Goal: Information Seeking & Learning: Learn about a topic

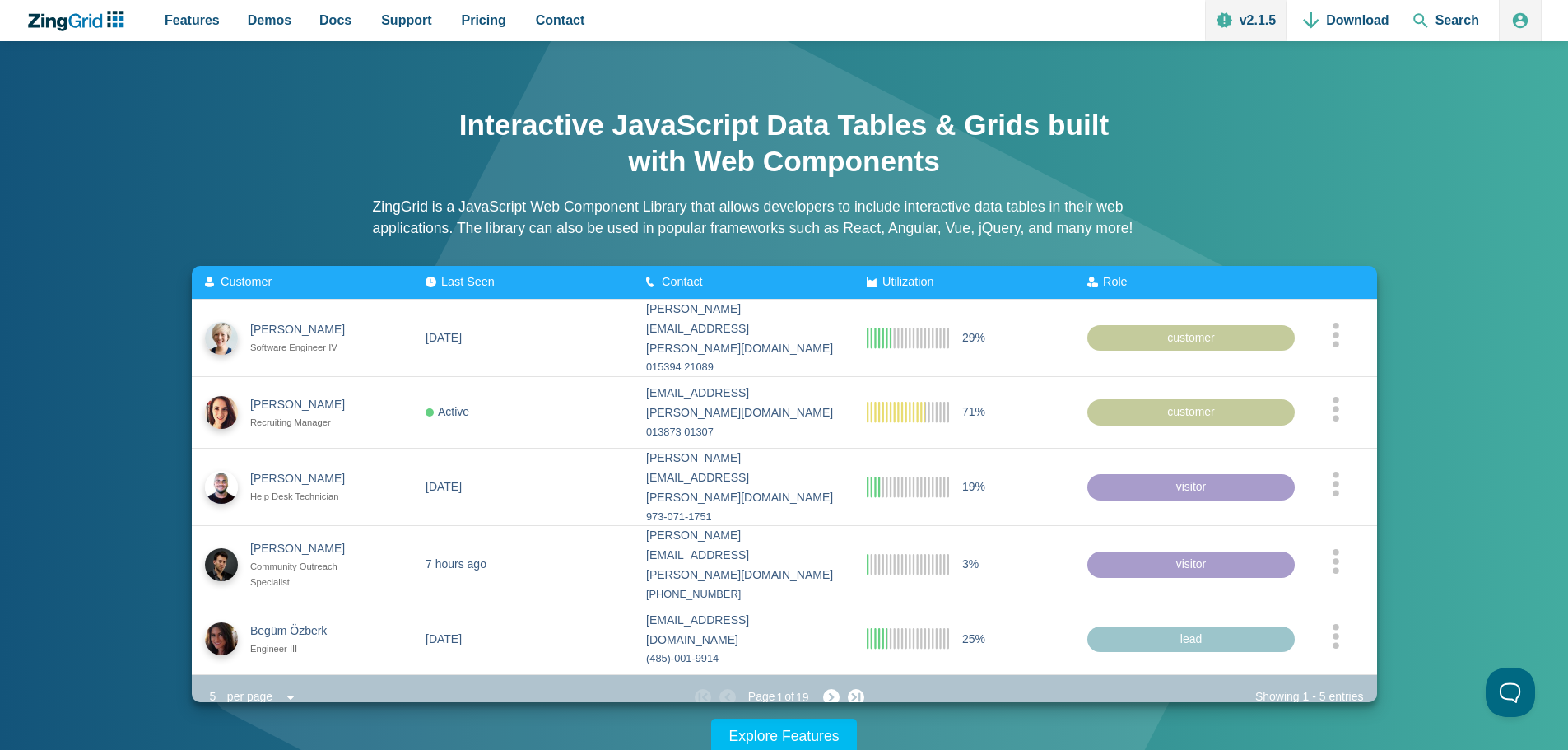
click at [476, 19] on span "Pricing" at bounding box center [483, 21] width 44 height 23
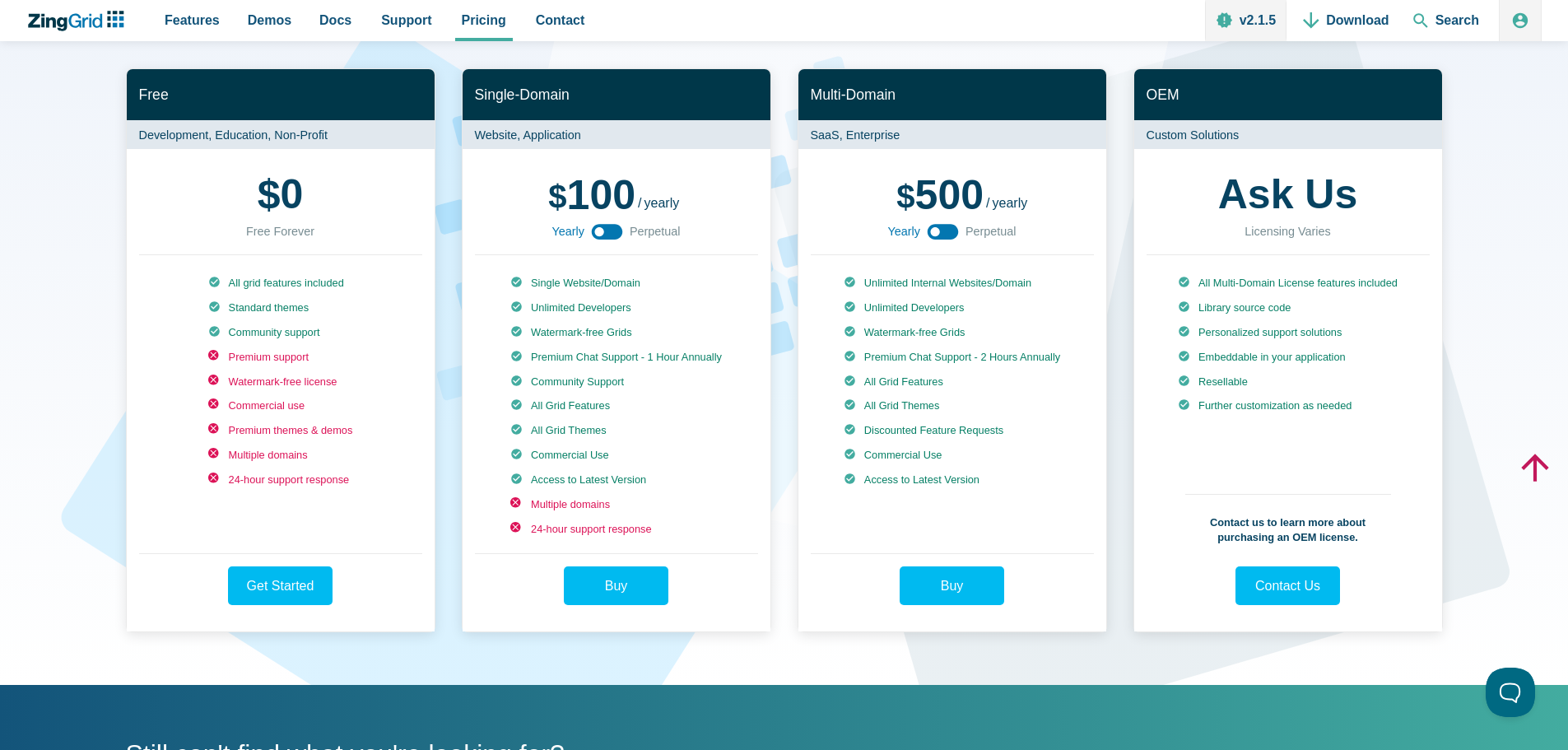
scroll to position [125, 0]
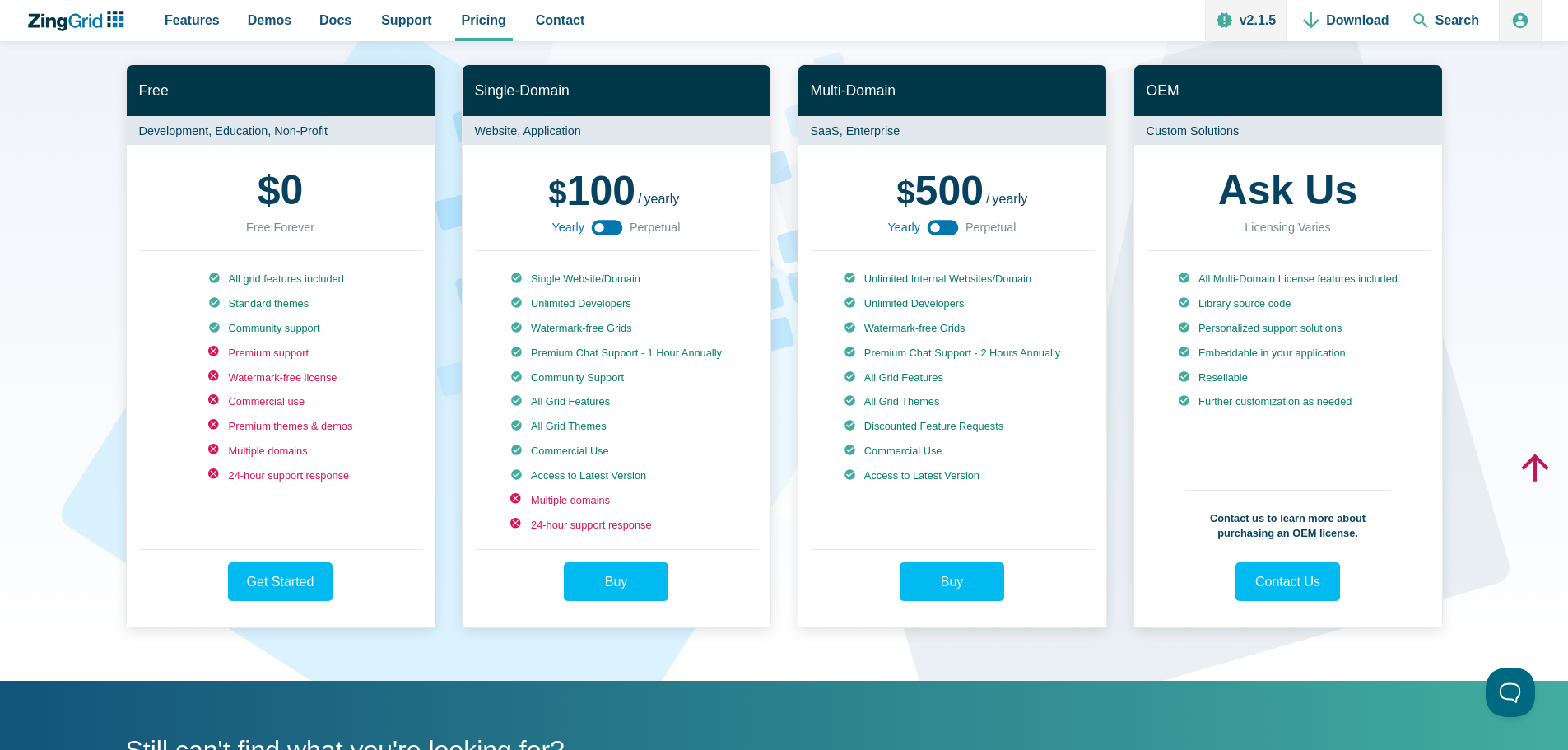
click at [600, 232] on icon "App Content" at bounding box center [607, 227] width 37 height 37
click at [605, 229] on use "App Content" at bounding box center [607, 227] width 31 height 16
click at [616, 227] on use "App Content" at bounding box center [607, 227] width 31 height 16
click at [616, 227] on icon "App Content" at bounding box center [607, 227] width 37 height 37
click at [616, 227] on use "App Content" at bounding box center [607, 227] width 31 height 16
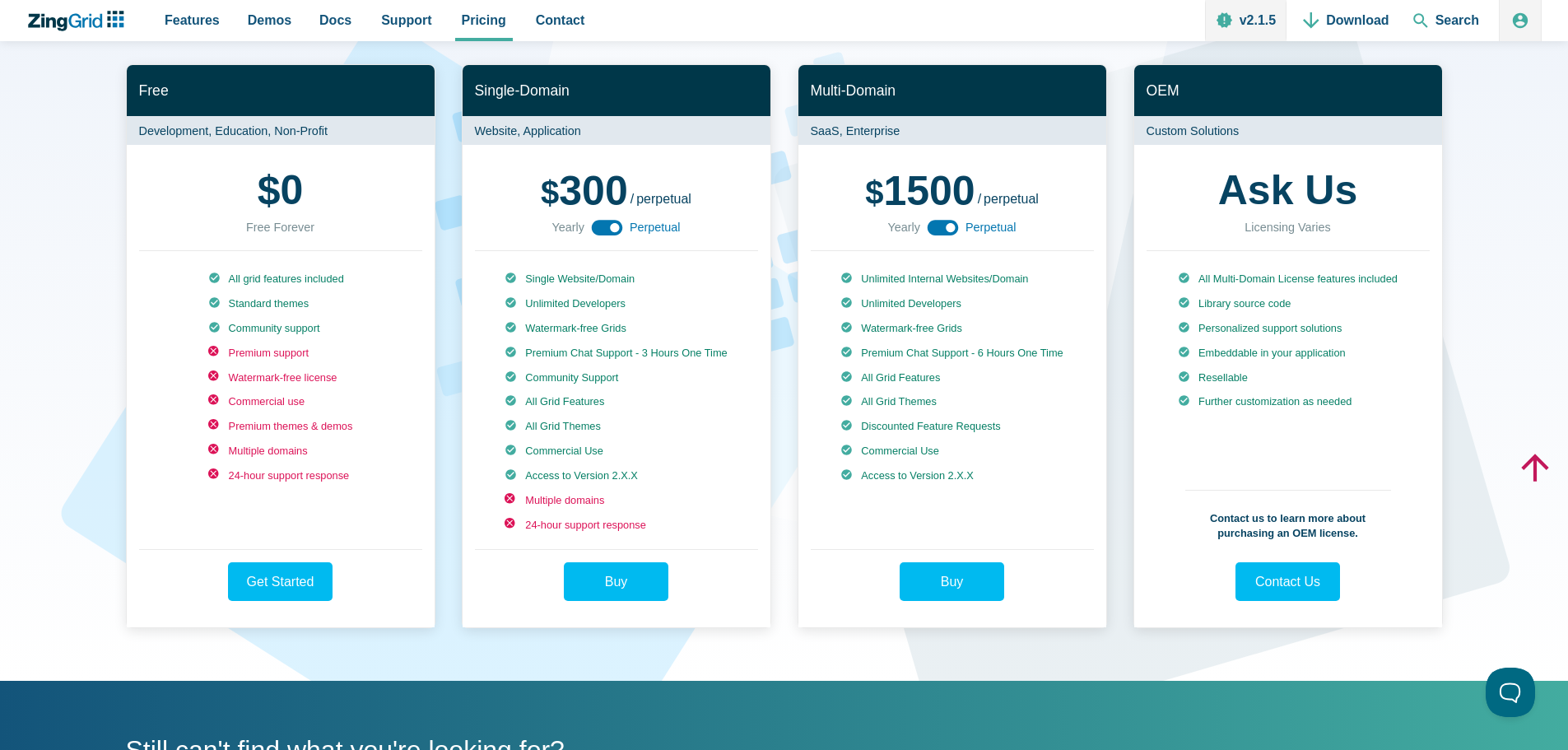
click at [616, 227] on icon "App Content" at bounding box center [607, 227] width 37 height 37
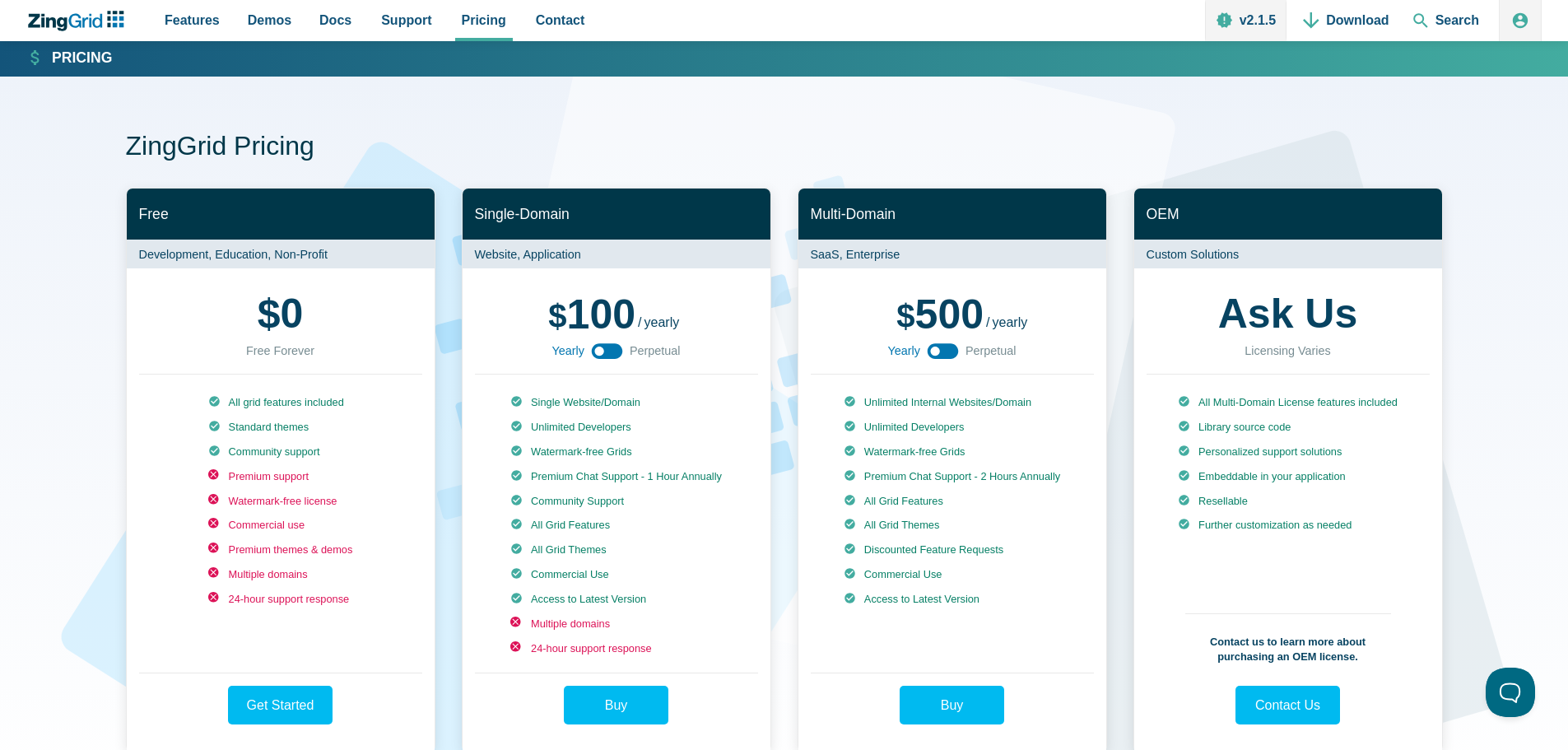
scroll to position [0, 0]
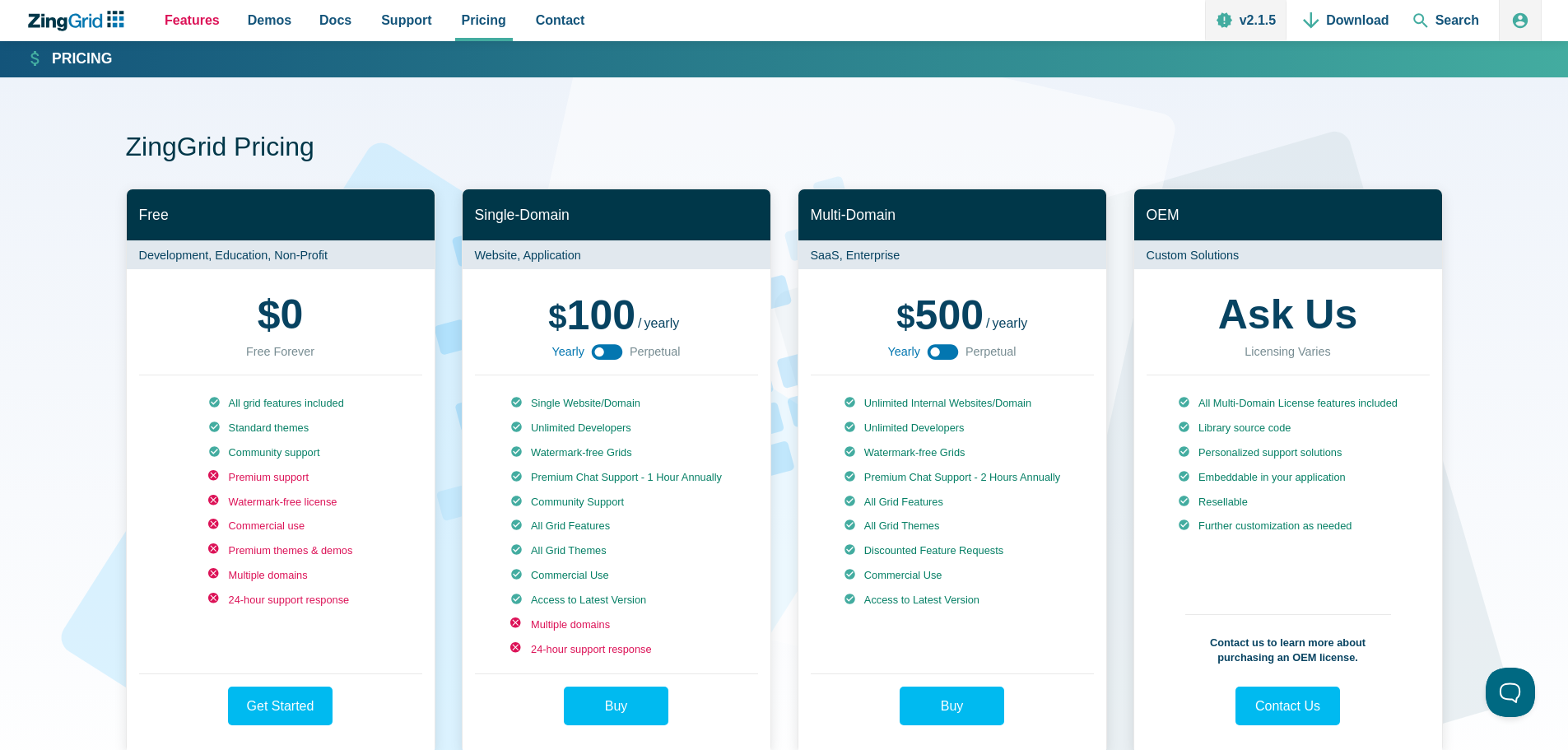
click at [216, 24] on link "Features" at bounding box center [192, 21] width 68 height 42
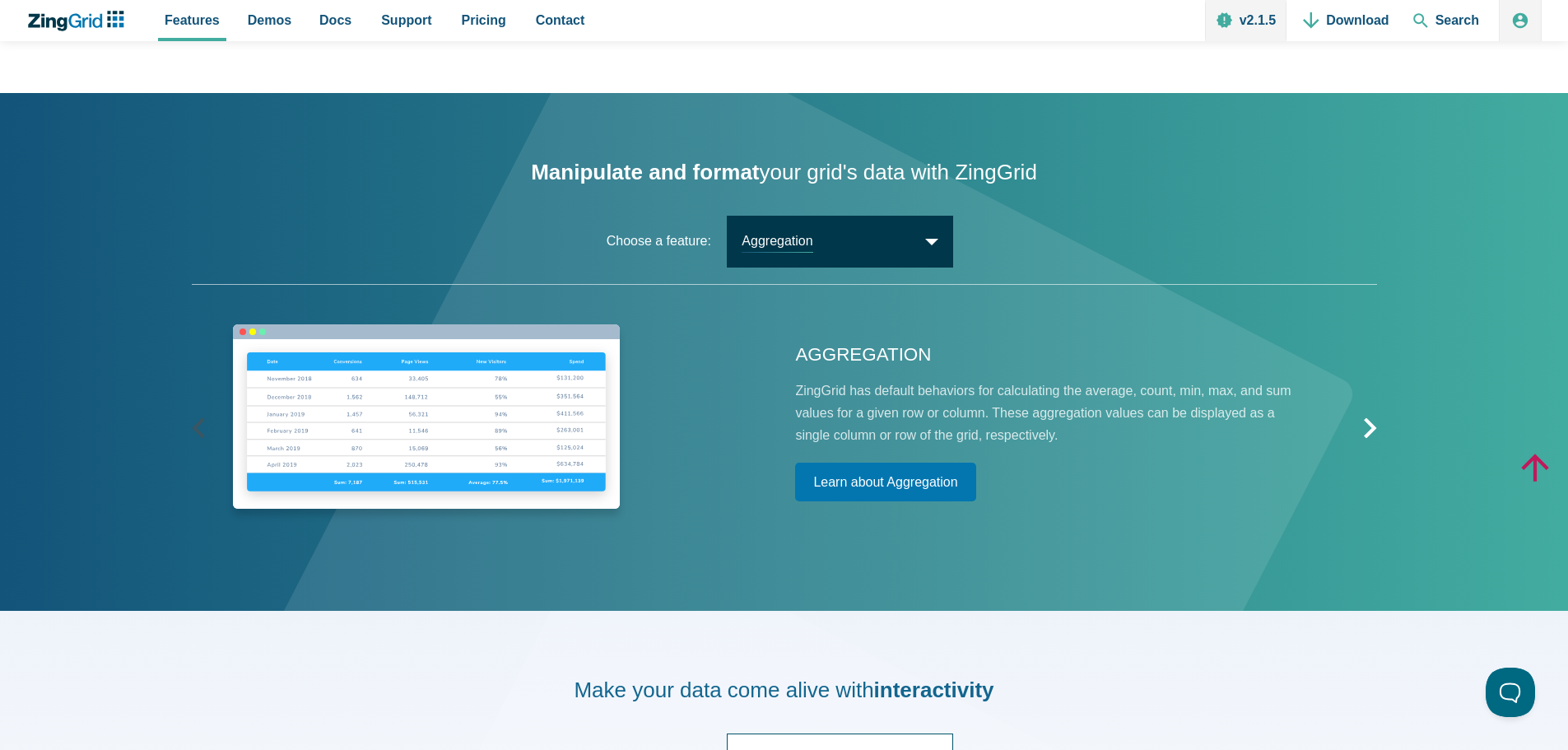
scroll to position [2108, 0]
